Goal: Task Accomplishment & Management: Use online tool/utility

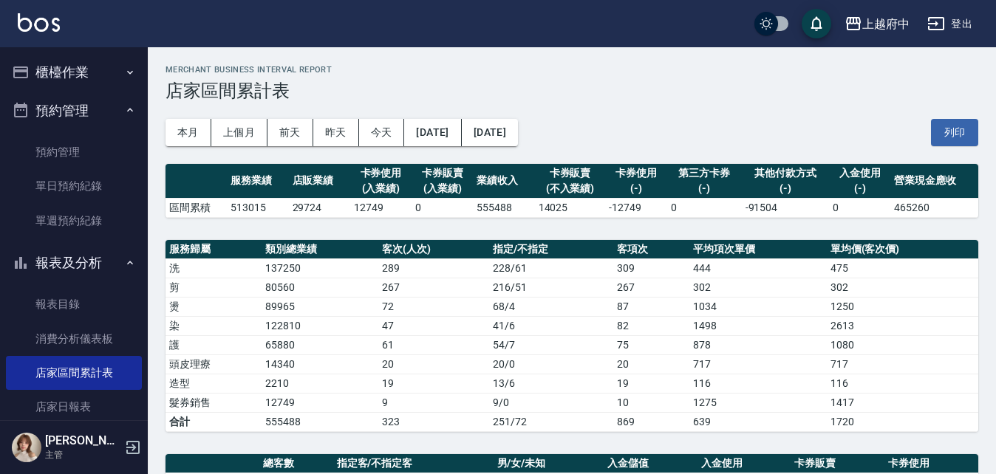
click at [109, 83] on button "櫃檯作業" at bounding box center [74, 72] width 136 height 38
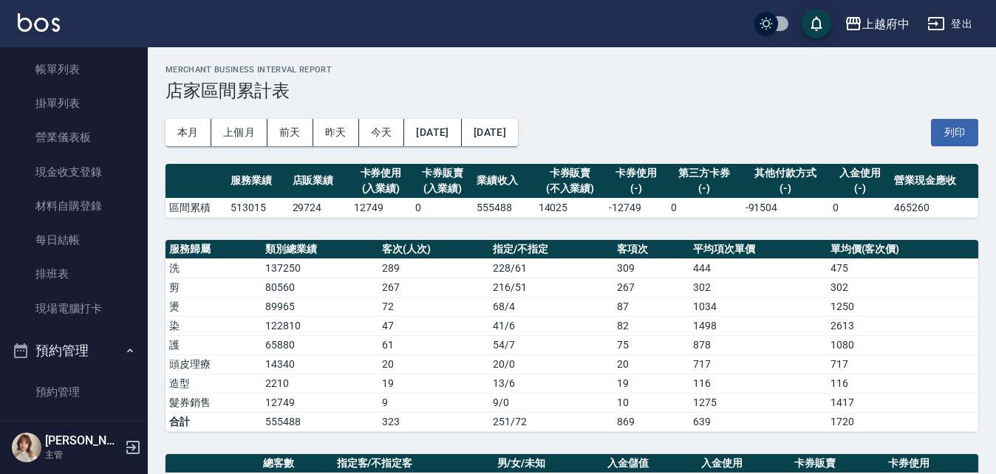
scroll to position [148, 0]
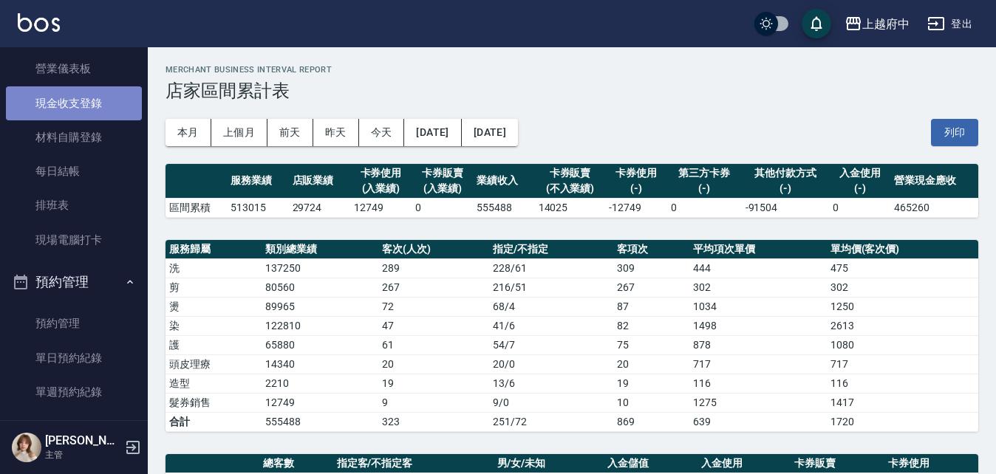
click at [91, 102] on link "現金收支登錄" at bounding box center [74, 103] width 136 height 34
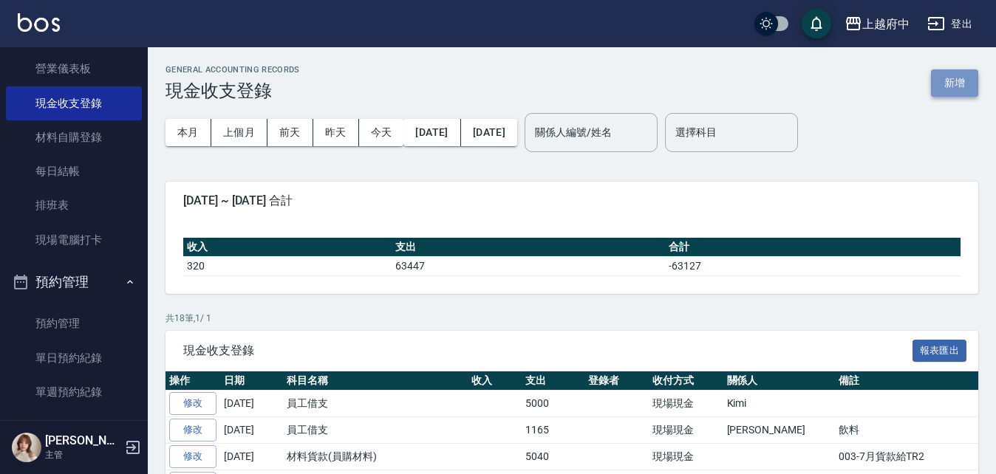
click at [945, 80] on button "新增" at bounding box center [954, 82] width 47 height 27
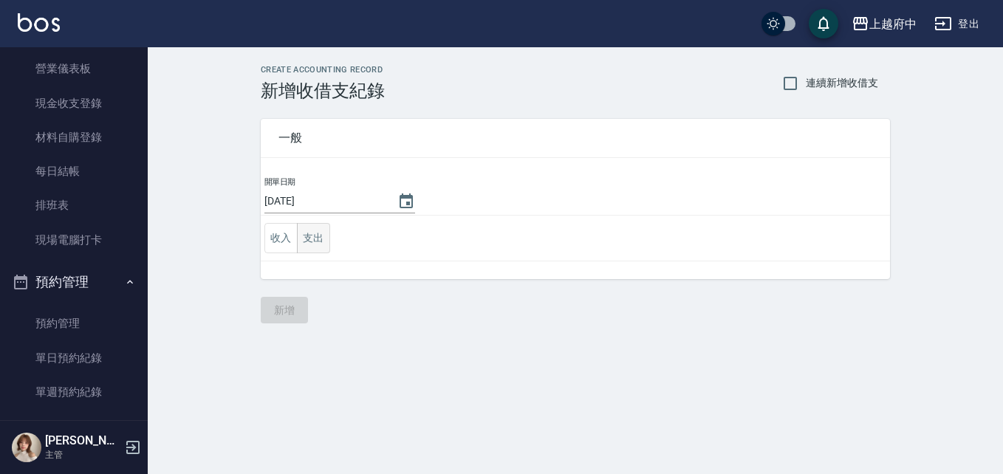
click at [313, 244] on button "支出" at bounding box center [313, 238] width 33 height 30
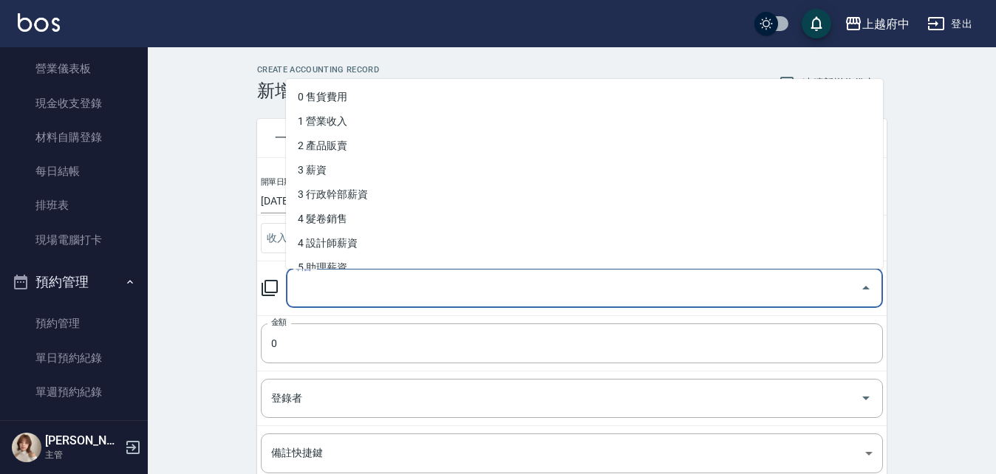
click at [343, 289] on input "科目" at bounding box center [572, 288] width 561 height 26
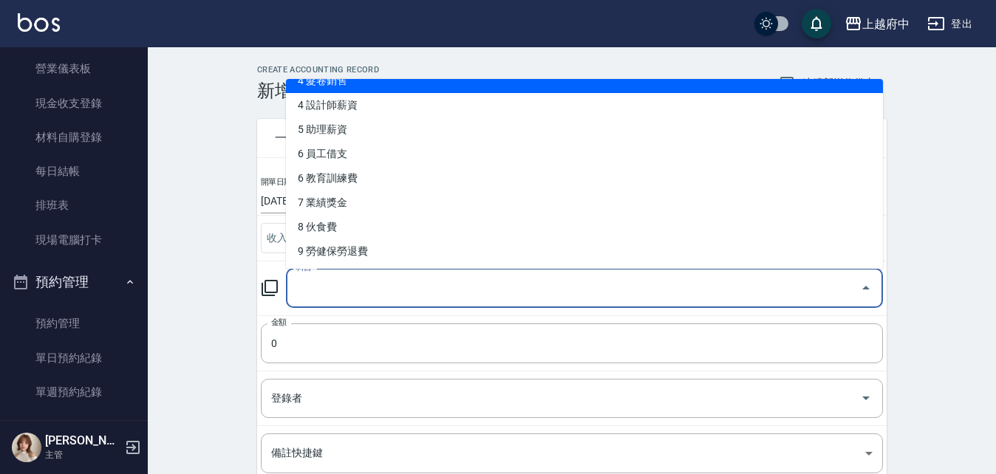
scroll to position [148, 0]
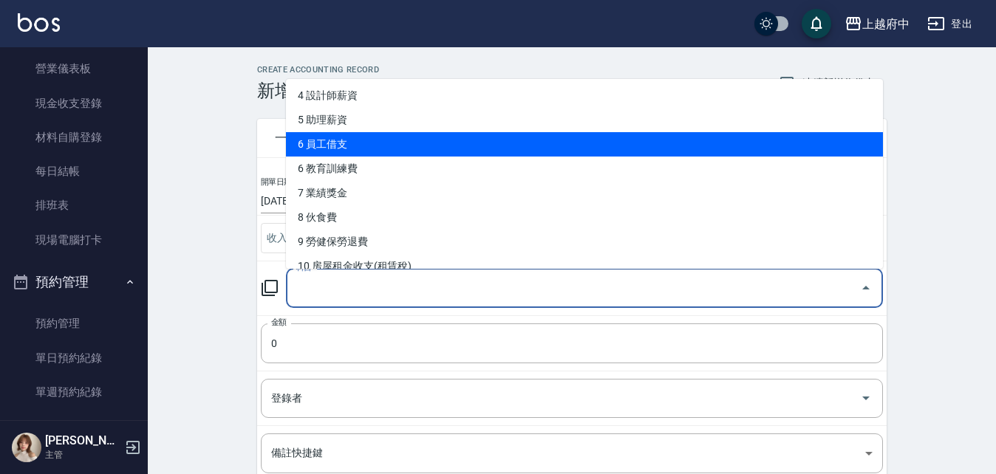
click at [366, 146] on li "6 員工借支" at bounding box center [584, 144] width 597 height 24
type input "6 員工借支"
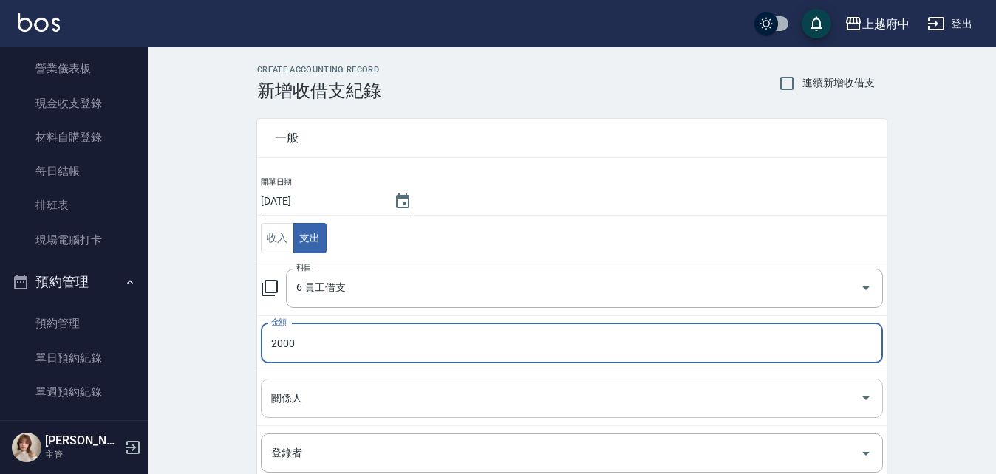
click at [314, 415] on div "關係人" at bounding box center [572, 398] width 622 height 39
type input "2000"
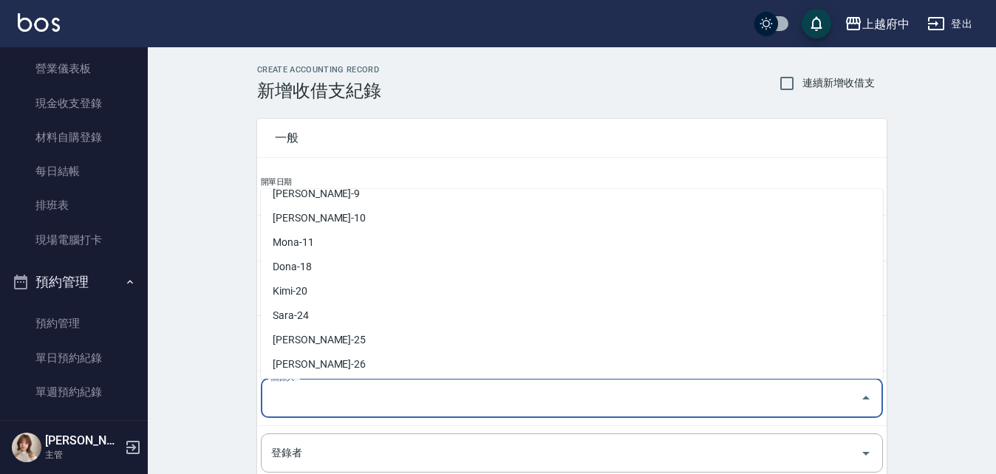
scroll to position [222, 0]
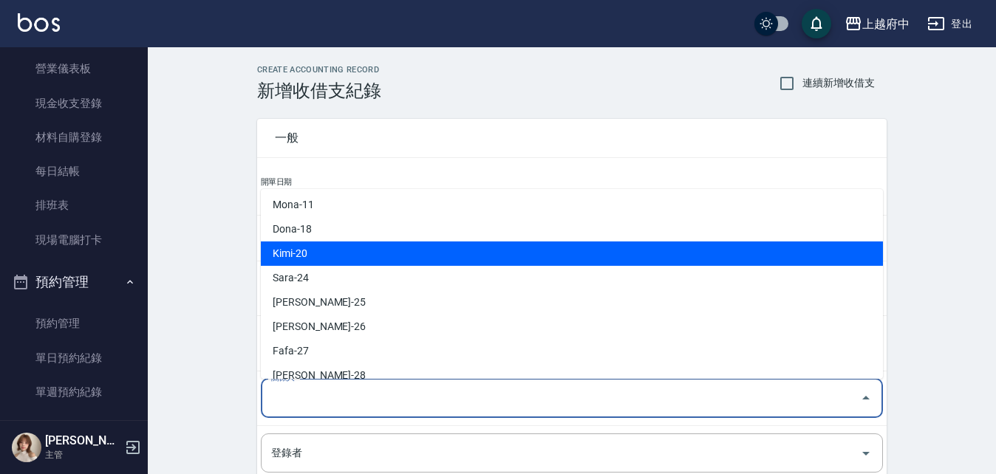
click at [352, 256] on li "Kimi-20" at bounding box center [572, 254] width 622 height 24
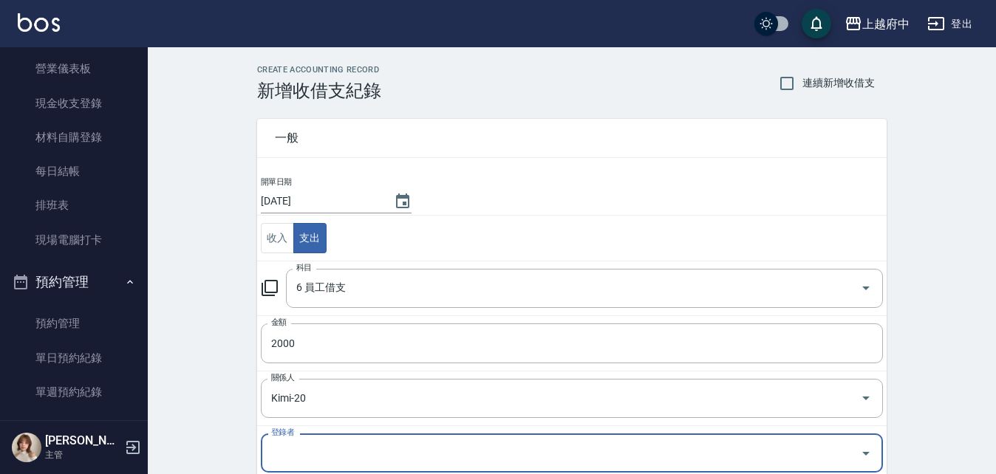
type input "Kimi-20"
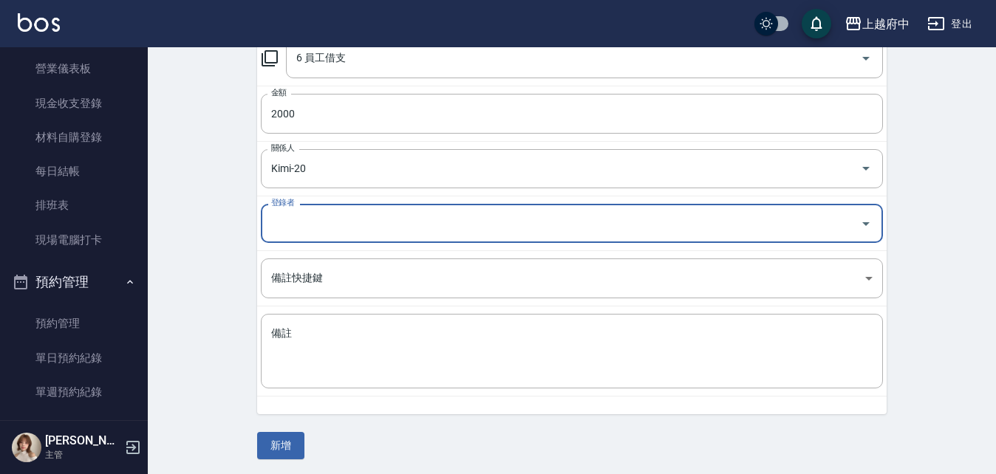
scroll to position [233, 0]
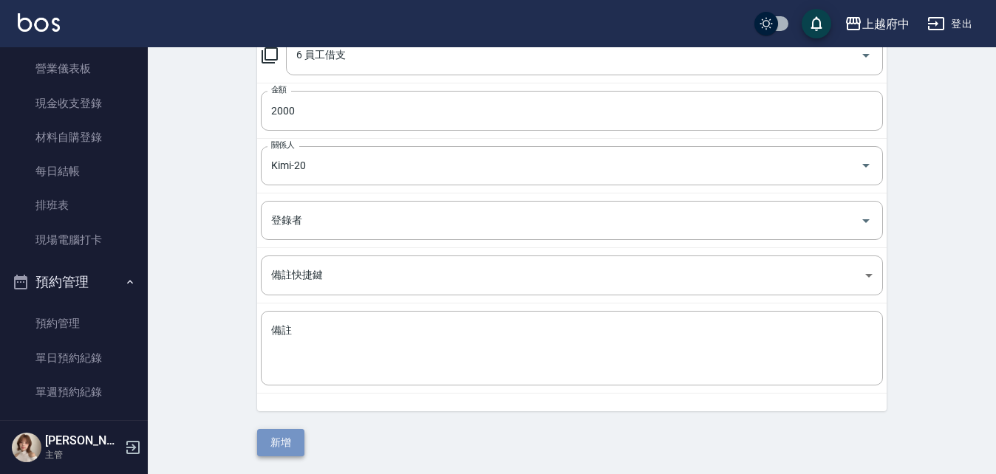
click at [287, 445] on button "新增" at bounding box center [280, 442] width 47 height 27
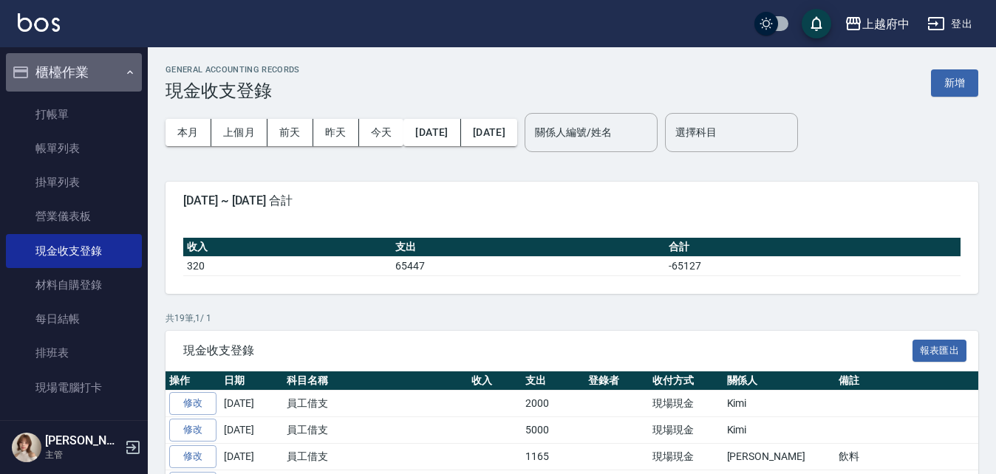
click at [124, 66] on icon "button" at bounding box center [130, 72] width 12 height 12
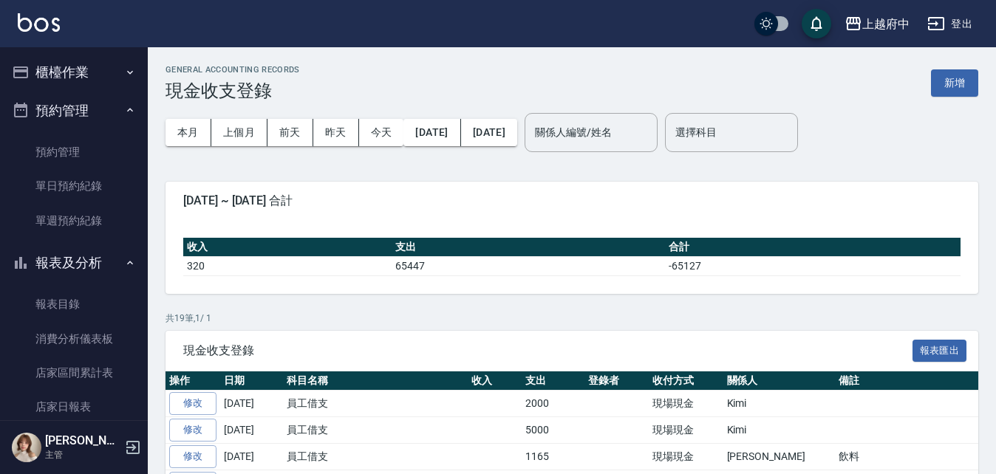
click at [126, 103] on button "預約管理" at bounding box center [74, 111] width 136 height 38
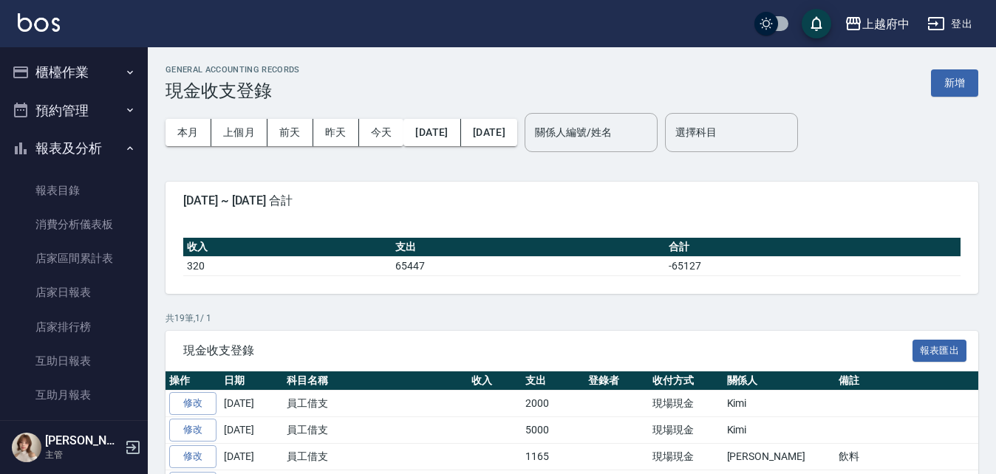
click at [124, 144] on icon "button" at bounding box center [130, 149] width 12 height 12
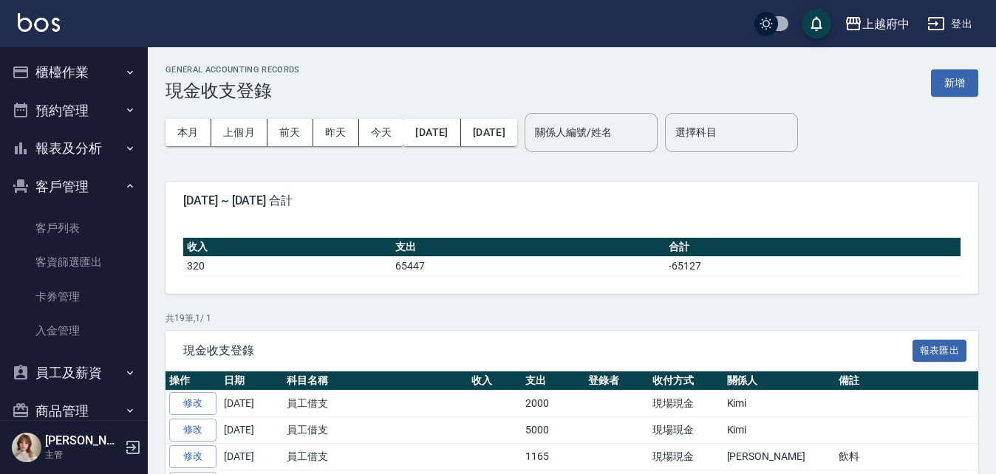
click at [124, 185] on icon "button" at bounding box center [130, 186] width 12 height 12
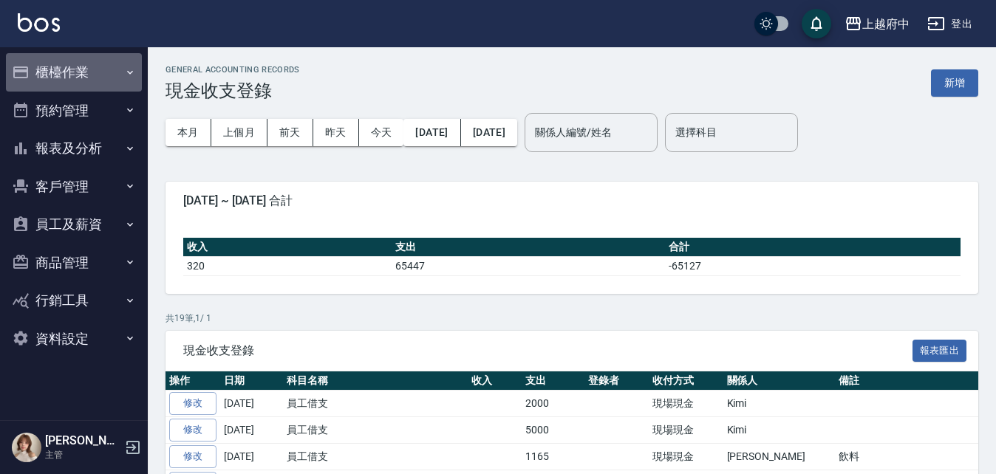
click at [101, 72] on button "櫃檯作業" at bounding box center [74, 72] width 136 height 38
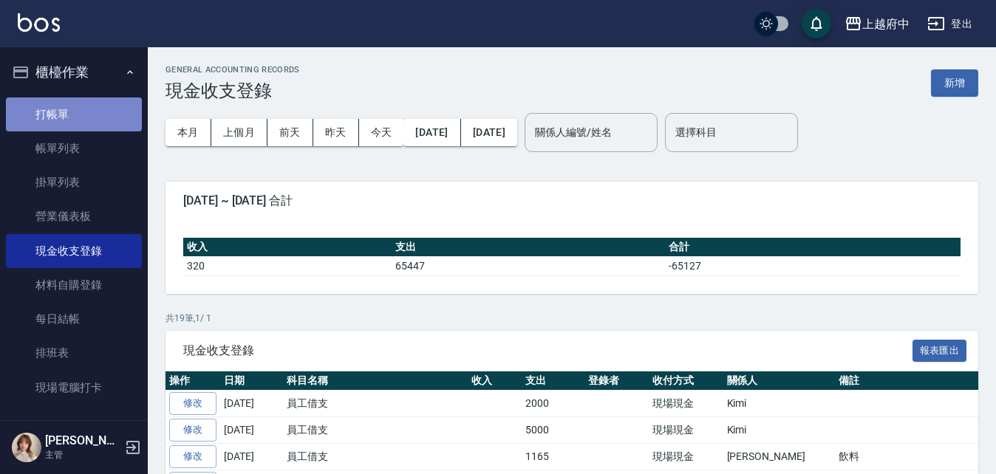
click at [101, 107] on link "打帳單" at bounding box center [74, 114] width 136 height 34
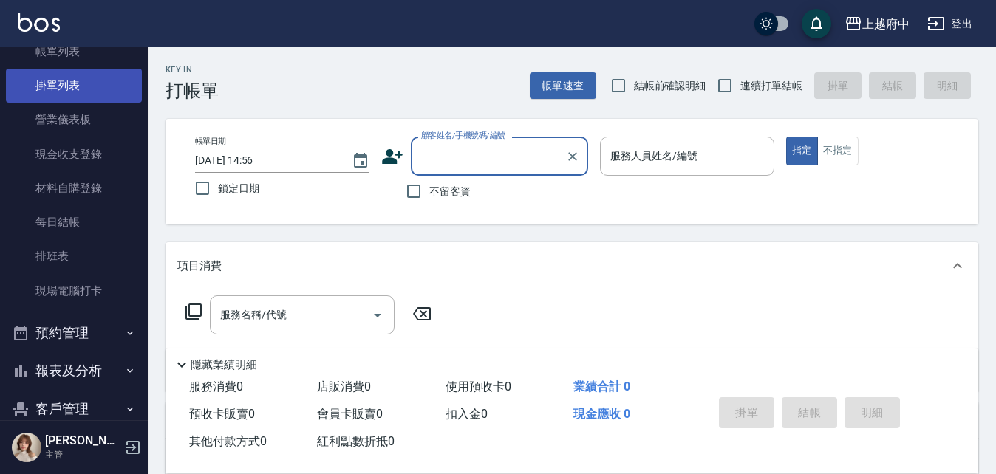
scroll to position [222, 0]
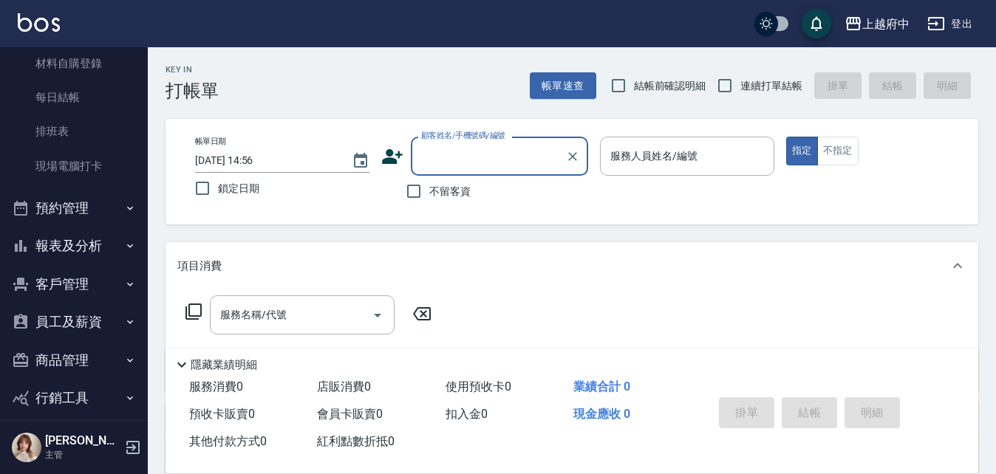
click at [106, 211] on button "預約管理" at bounding box center [74, 208] width 136 height 38
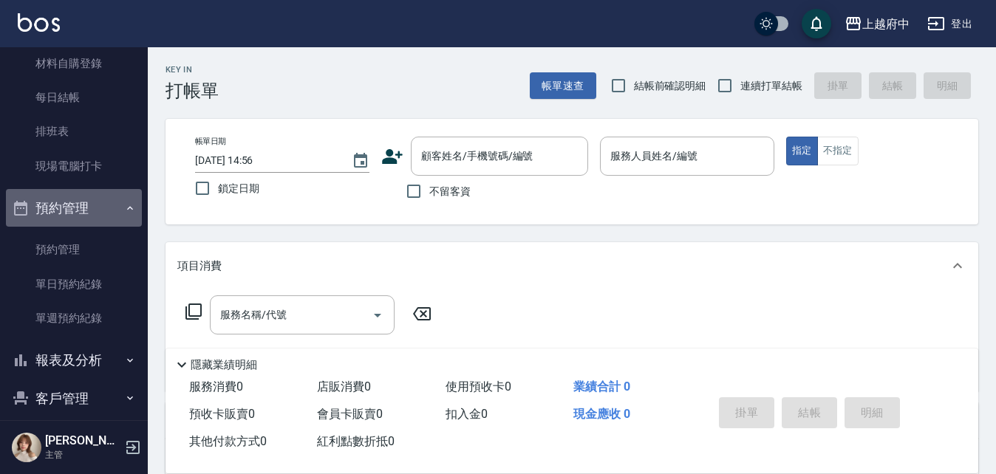
click at [106, 211] on button "預約管理" at bounding box center [74, 208] width 136 height 38
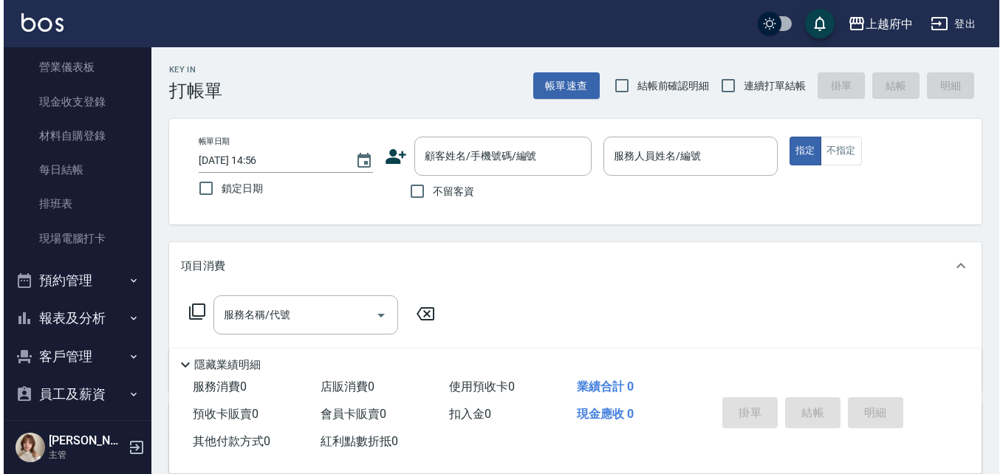
scroll to position [0, 0]
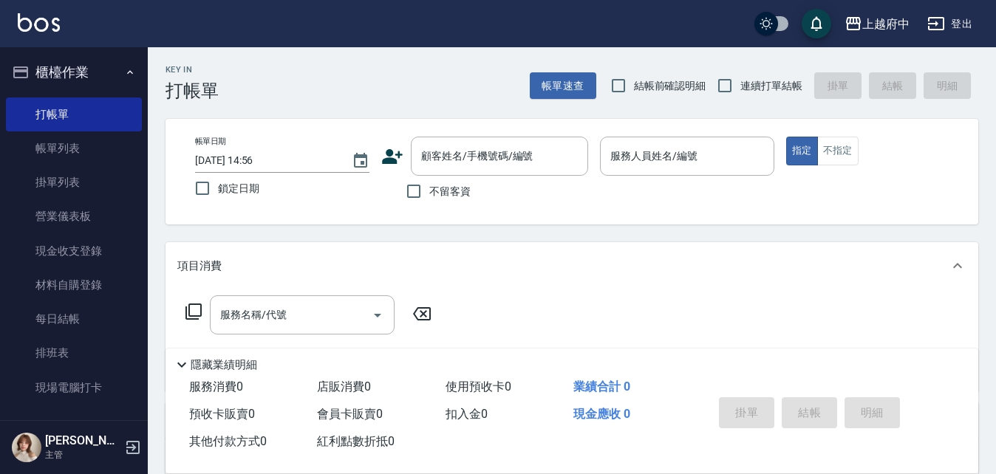
click at [115, 70] on button "櫃檯作業" at bounding box center [74, 72] width 136 height 38
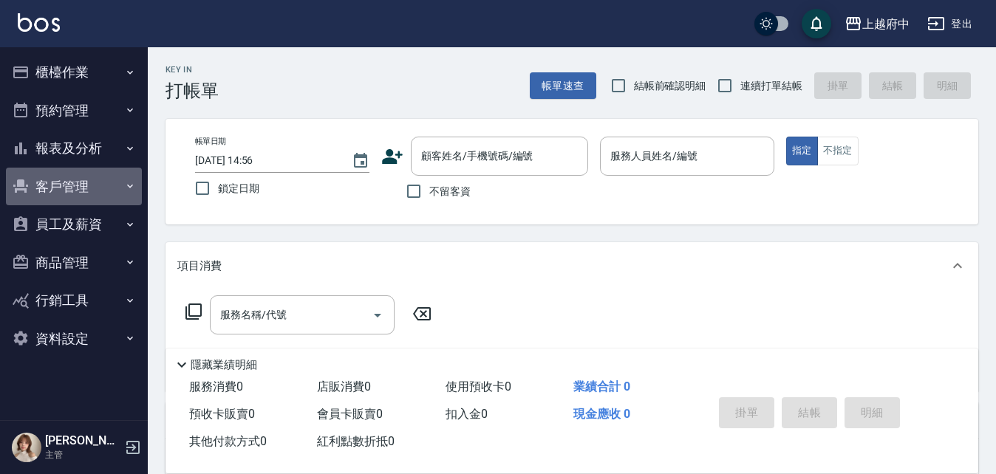
click at [84, 197] on button "客戶管理" at bounding box center [74, 187] width 136 height 38
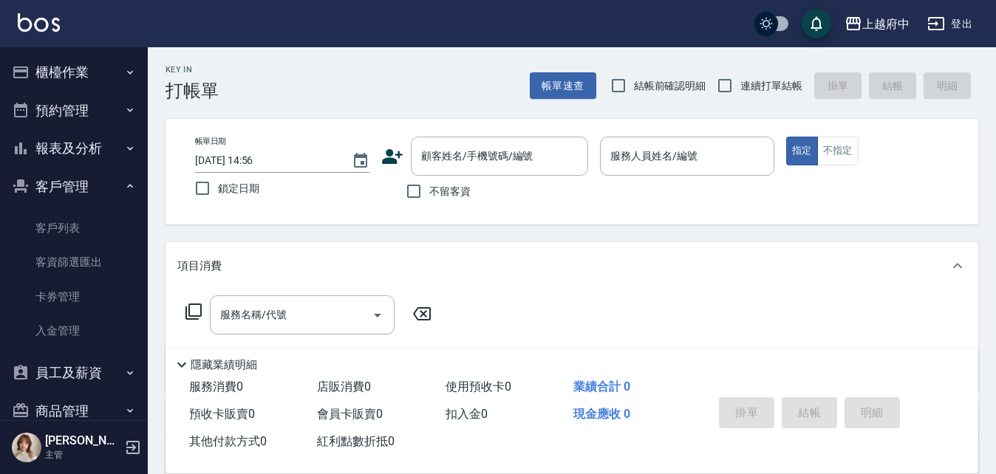
click at [86, 217] on link "客戶列表" at bounding box center [74, 228] width 136 height 34
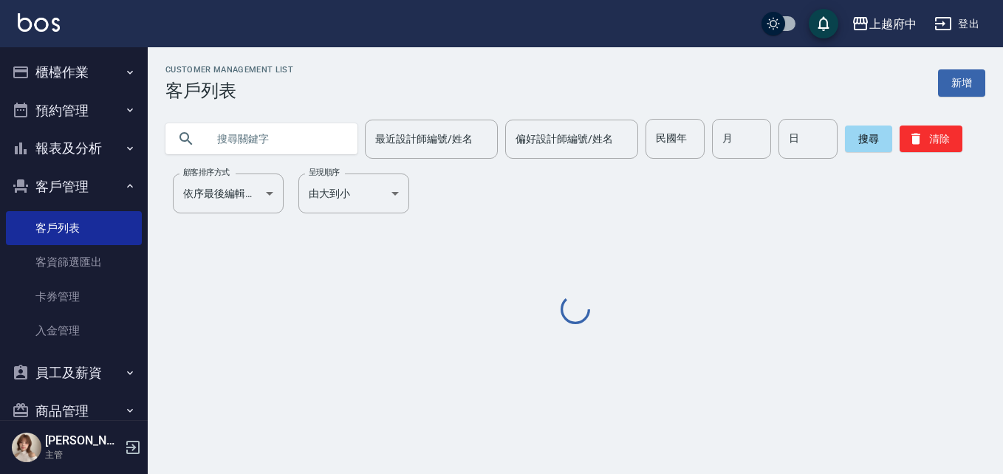
click at [266, 154] on input "text" at bounding box center [276, 139] width 139 height 40
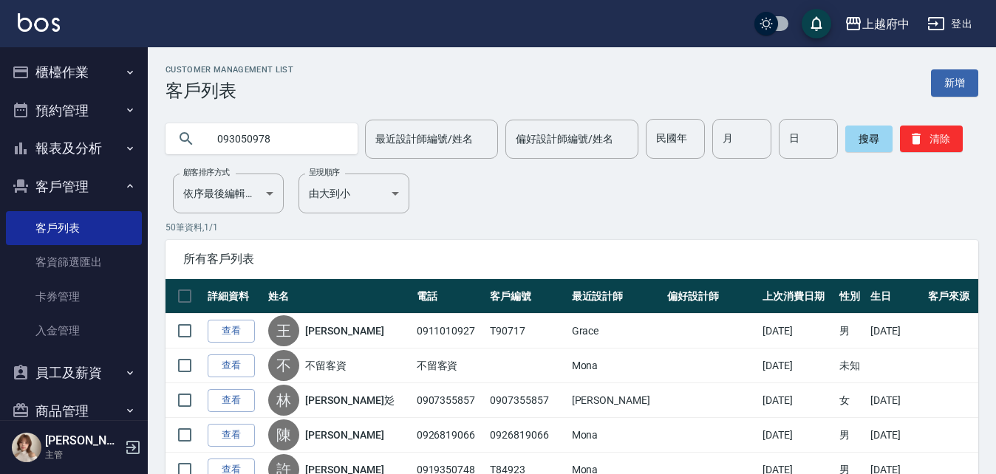
type input "093050978"
